Goal: Find contact information: Find contact information

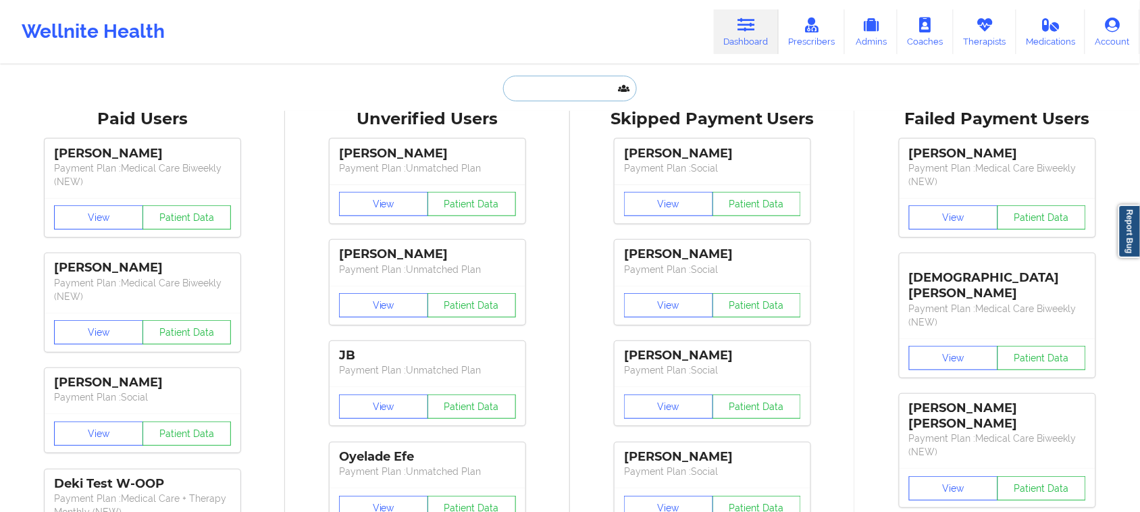
click at [586, 92] on input "text" at bounding box center [570, 89] width 134 height 26
paste input "1. [PERSON_NAME]"
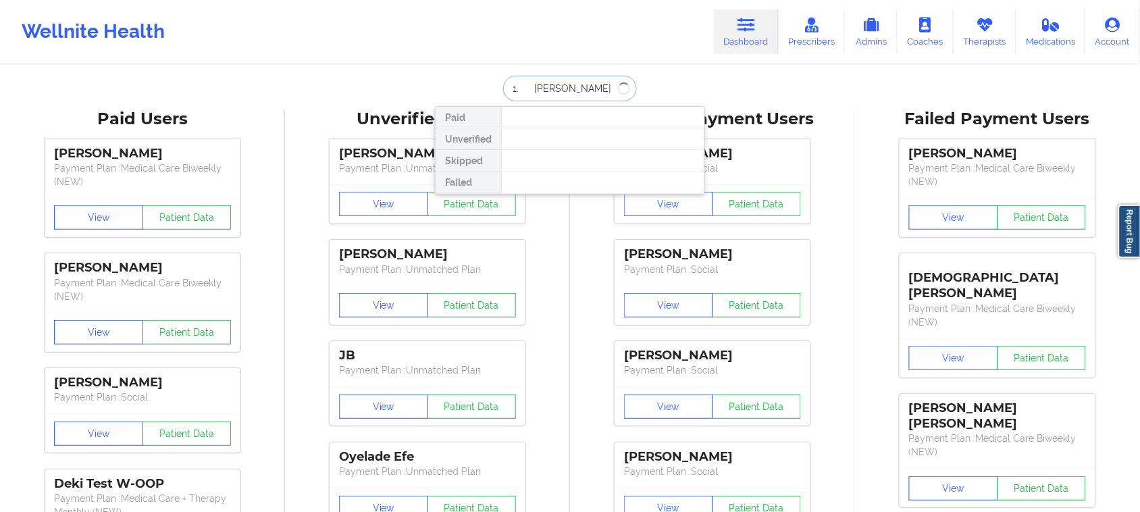
click at [527, 82] on input "1. [PERSON_NAME]" at bounding box center [570, 89] width 134 height 26
click at [595, 86] on input "[PERSON_NAME]" at bounding box center [570, 89] width 134 height 26
type input "[PERSON_NAME]"
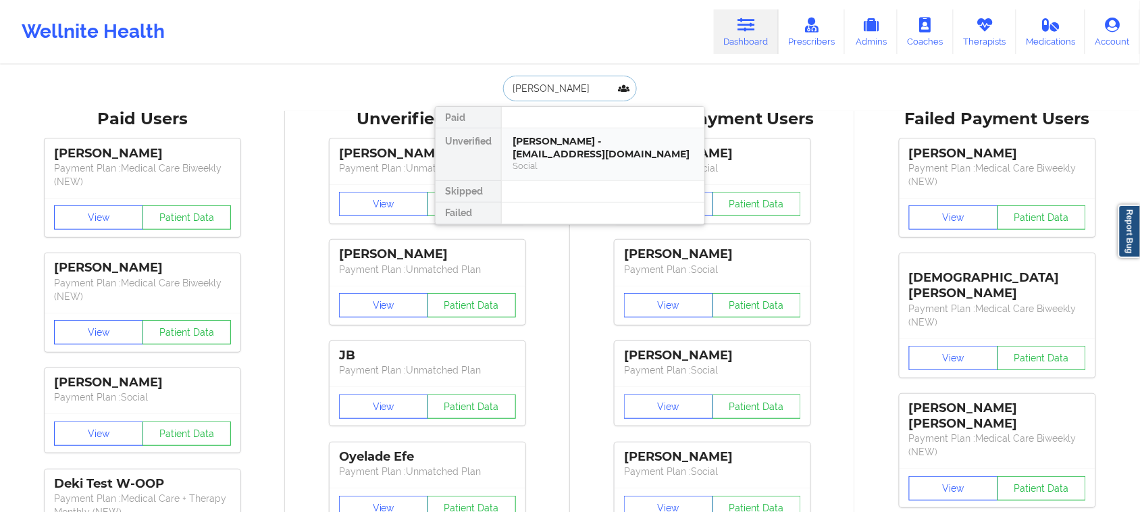
click at [589, 157] on div "[PERSON_NAME] - [EMAIL_ADDRESS][DOMAIN_NAME]" at bounding box center [602, 147] width 181 height 25
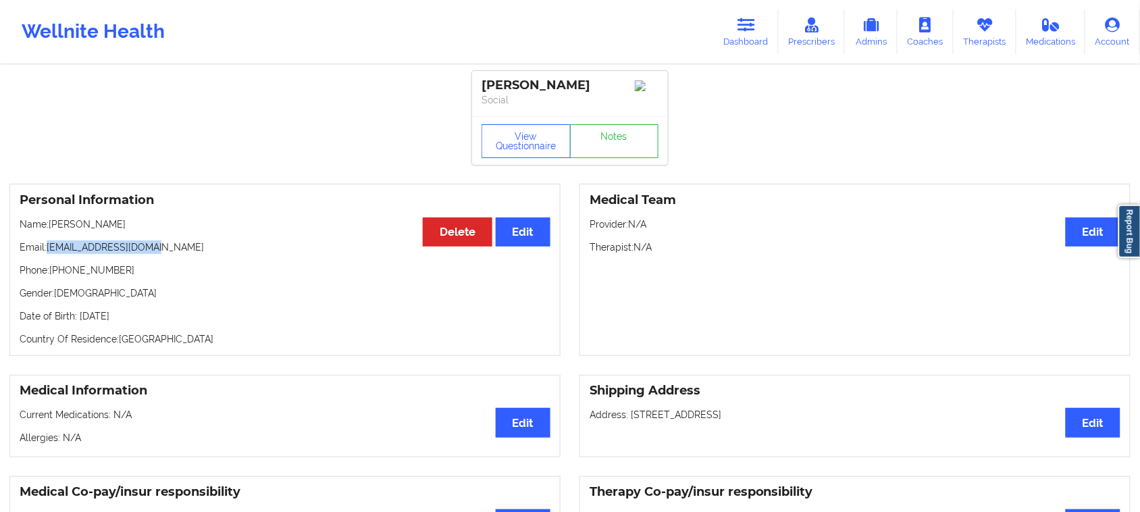
drag, startPoint x: 180, startPoint y: 254, endPoint x: 47, endPoint y: 250, distance: 132.4
click at [47, 250] on p "Email: [EMAIL_ADDRESS][DOMAIN_NAME]" at bounding box center [285, 247] width 531 height 14
copy p "[EMAIL_ADDRESS][DOMAIN_NAME]"
drag, startPoint x: 123, startPoint y: 278, endPoint x: 51, endPoint y: 278, distance: 71.6
click at [51, 277] on p "Phone: [PHONE_NUMBER]" at bounding box center [285, 270] width 531 height 14
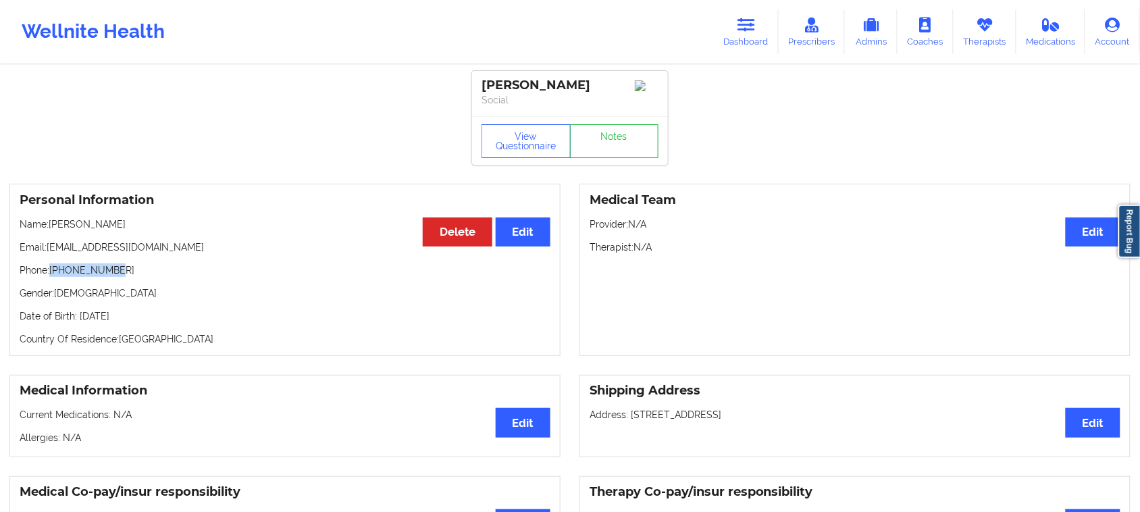
copy p "[PHONE_NUMBER]"
